Goal: Navigation & Orientation: Find specific page/section

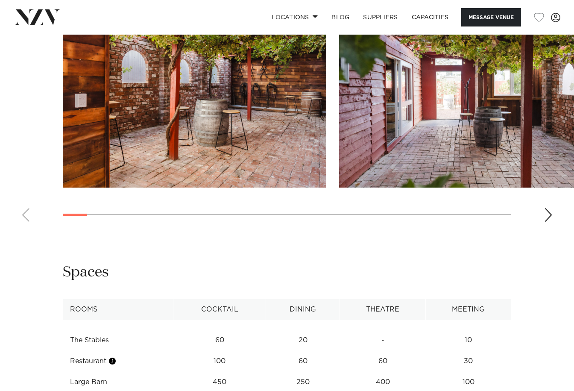
scroll to position [1069, 0]
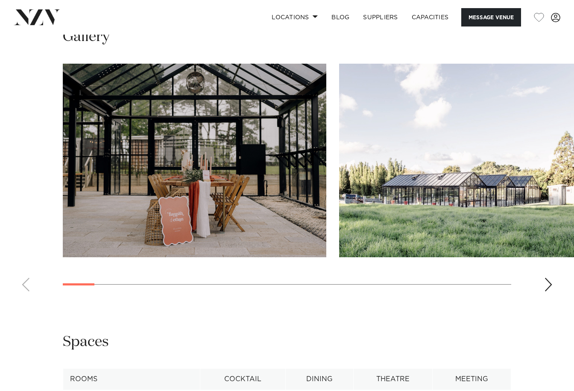
scroll to position [855, 0]
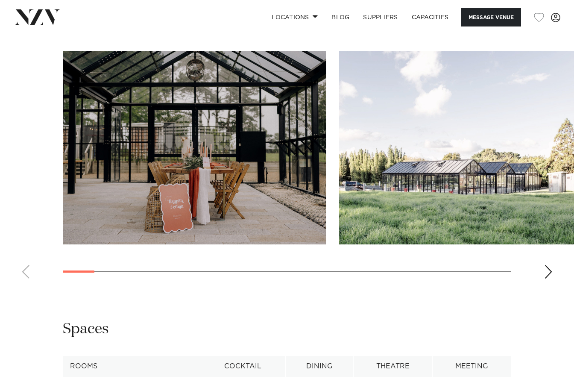
click at [546, 279] on div "Next slide" at bounding box center [549, 272] width 9 height 14
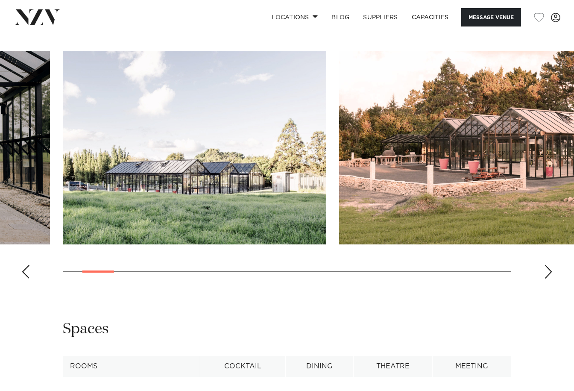
click at [551, 279] on div "Next slide" at bounding box center [549, 272] width 9 height 14
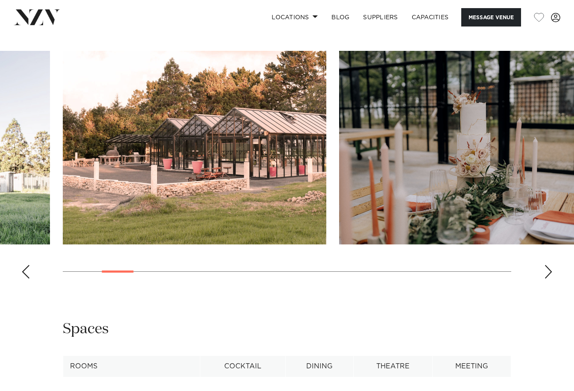
click at [551, 279] on div "Next slide" at bounding box center [549, 272] width 9 height 14
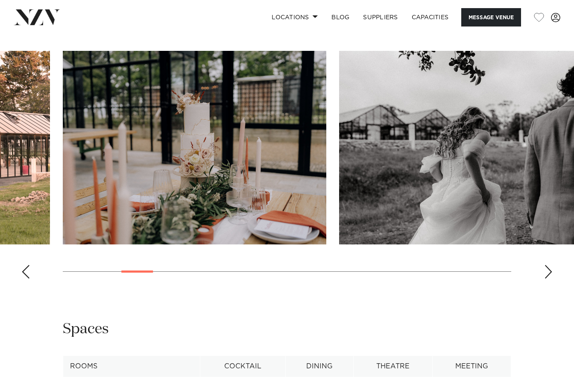
click at [551, 279] on div "Next slide" at bounding box center [549, 272] width 9 height 14
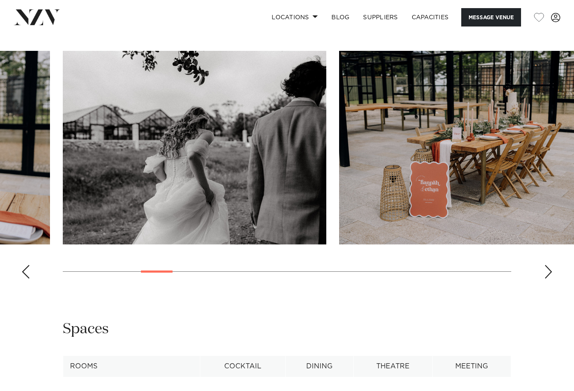
click at [551, 279] on div "Next slide" at bounding box center [549, 272] width 9 height 14
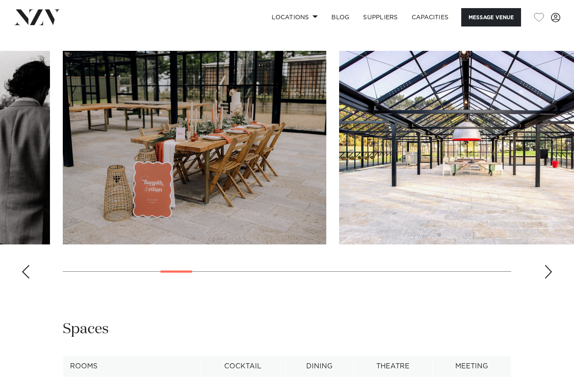
click at [551, 279] on div "Next slide" at bounding box center [549, 272] width 9 height 14
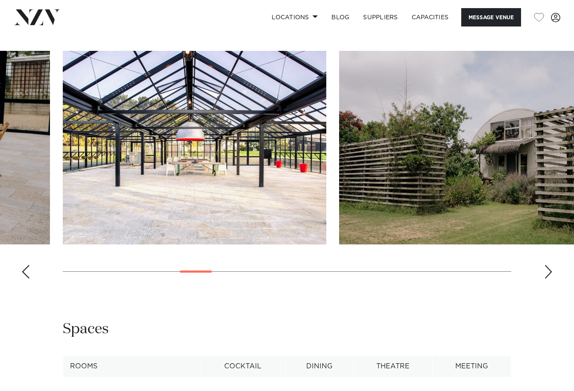
click at [551, 279] on div "Next slide" at bounding box center [549, 272] width 9 height 14
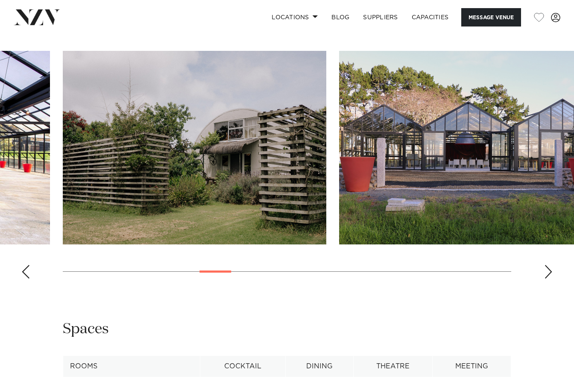
click at [551, 279] on div "Next slide" at bounding box center [549, 272] width 9 height 14
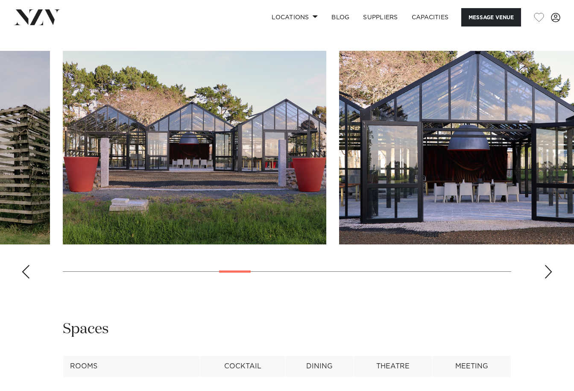
click at [551, 279] on div "Next slide" at bounding box center [549, 272] width 9 height 14
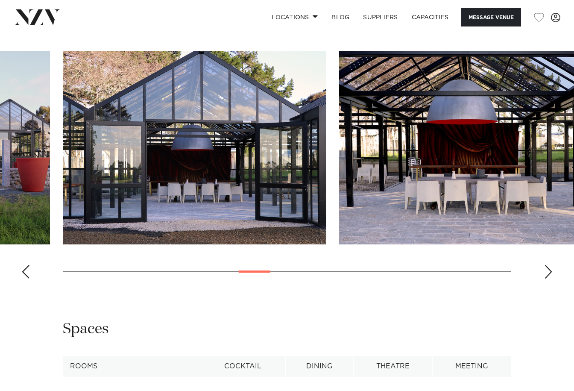
click at [551, 279] on div "Next slide" at bounding box center [549, 272] width 9 height 14
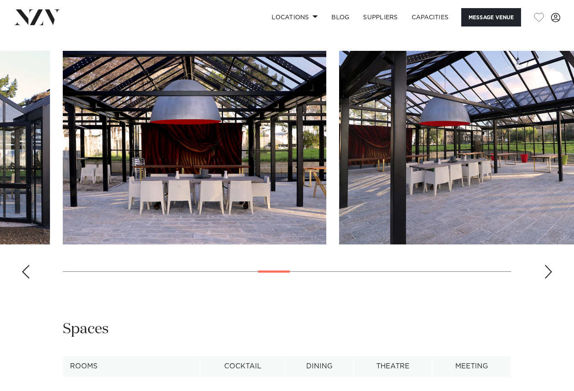
click at [551, 279] on div "Next slide" at bounding box center [549, 272] width 9 height 14
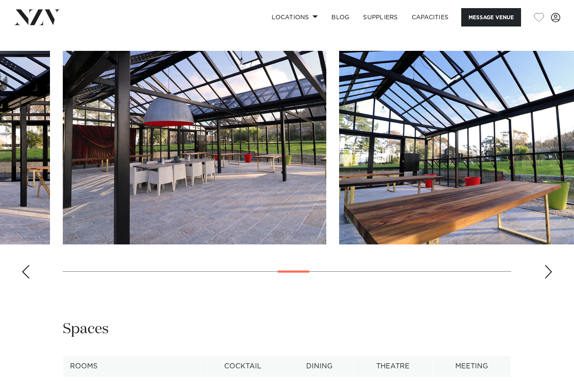
click at [550, 279] on div "Next slide" at bounding box center [549, 272] width 9 height 14
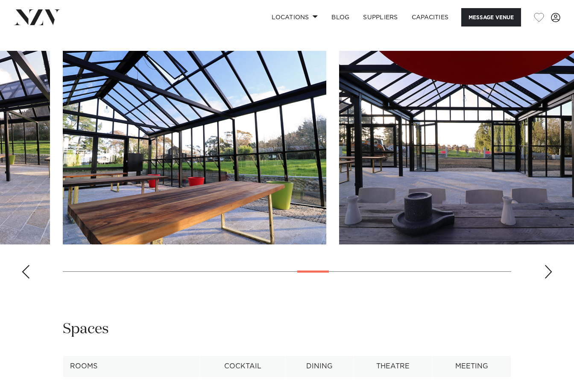
click at [550, 279] on div "Next slide" at bounding box center [549, 272] width 9 height 14
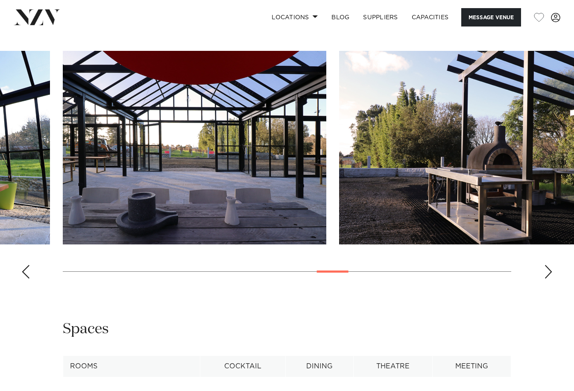
click at [550, 279] on div "Next slide" at bounding box center [549, 272] width 9 height 14
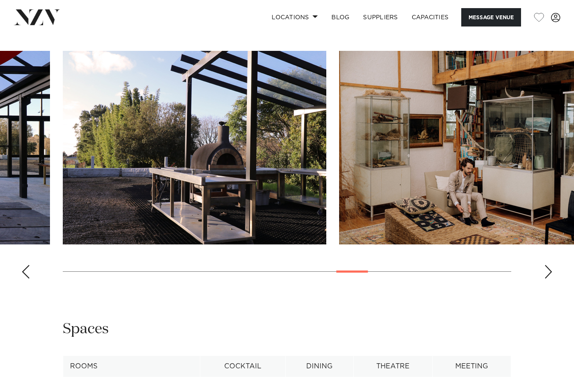
click at [550, 279] on div "Next slide" at bounding box center [549, 272] width 9 height 14
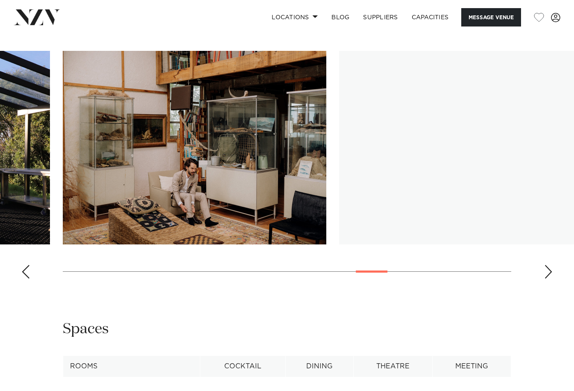
click at [550, 279] on div "Next slide" at bounding box center [549, 272] width 9 height 14
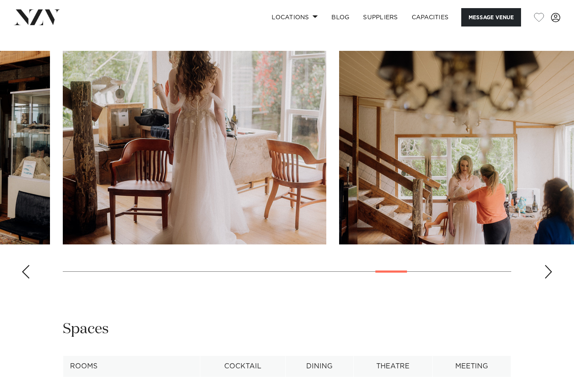
click at [550, 279] on div "Next slide" at bounding box center [549, 272] width 9 height 14
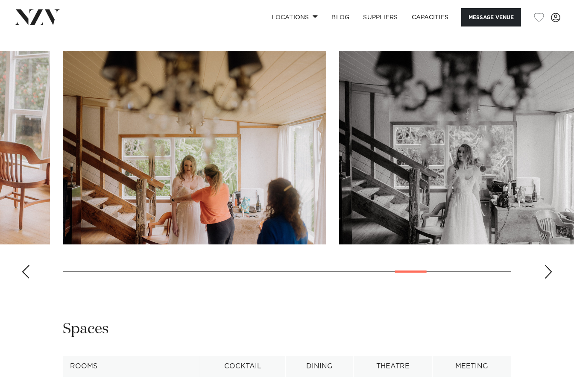
click at [550, 279] on div "Next slide" at bounding box center [549, 272] width 9 height 14
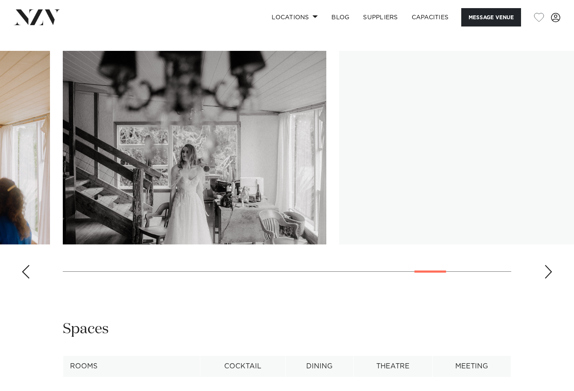
click at [550, 279] on div "Next slide" at bounding box center [549, 272] width 9 height 14
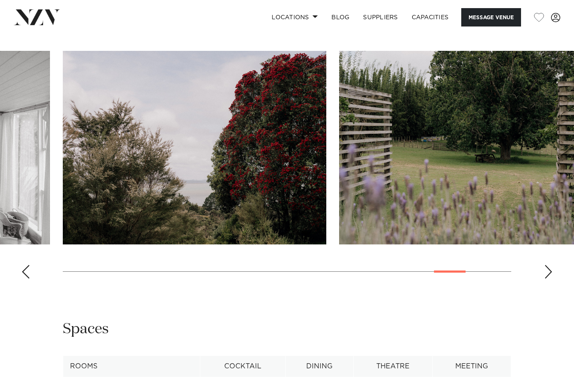
click at [550, 279] on div "Next slide" at bounding box center [549, 272] width 9 height 14
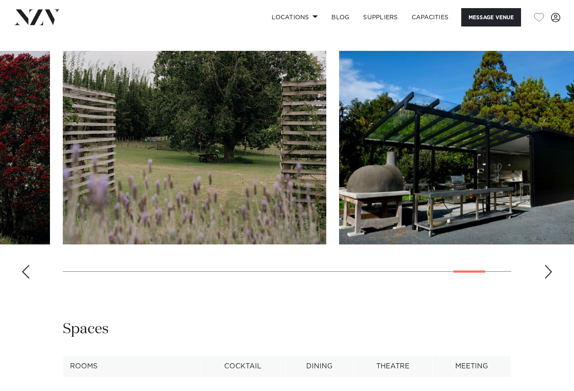
click at [550, 279] on div "Next slide" at bounding box center [549, 272] width 9 height 14
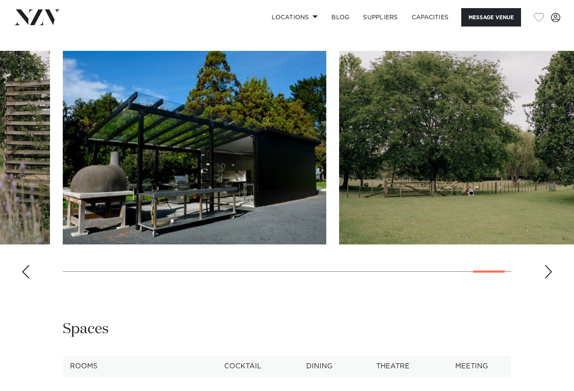
click at [550, 279] on div "Next slide" at bounding box center [549, 272] width 9 height 14
